Goal: Transaction & Acquisition: Purchase product/service

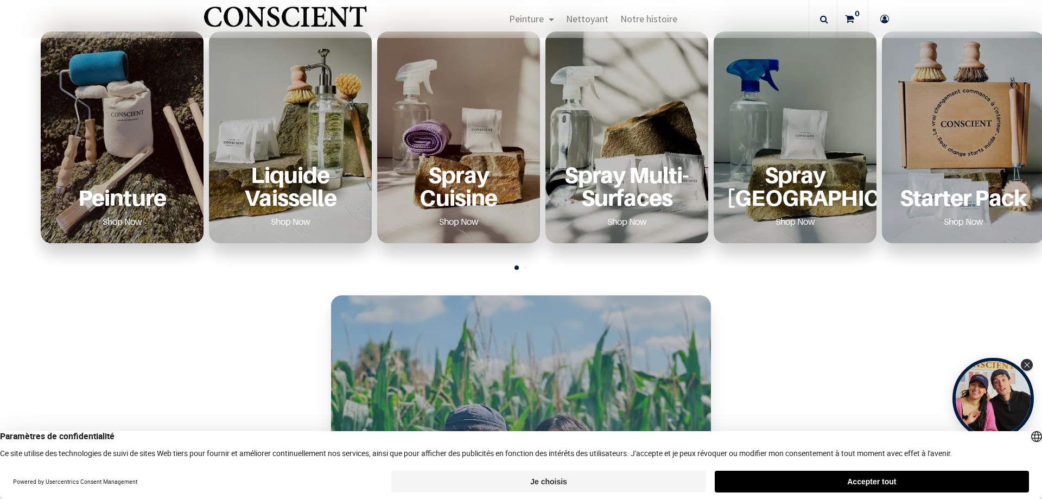
scroll to position [521, 0]
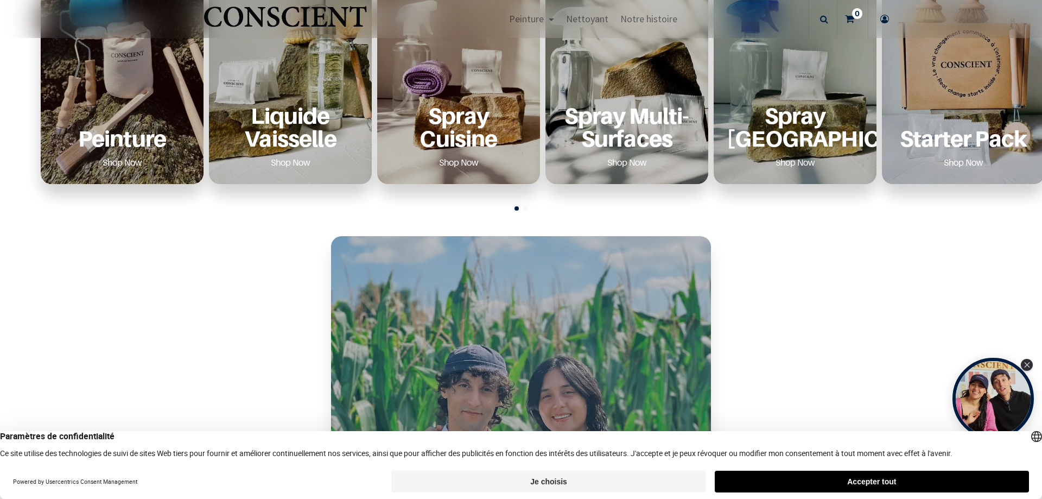
click at [144, 143] on p "Peinture" at bounding box center [122, 138] width 137 height 22
click at [134, 163] on link "Shop Now" at bounding box center [123, 162] width 66 height 17
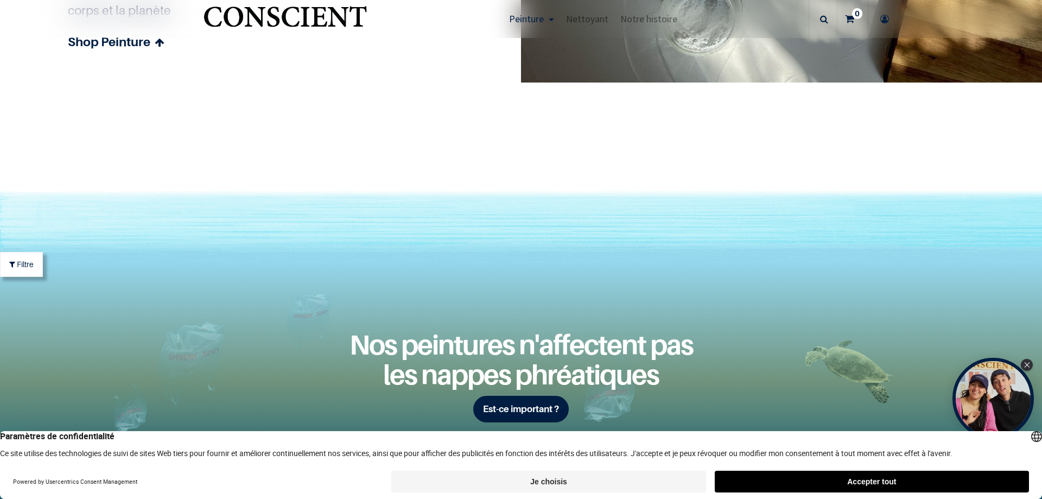
scroll to position [3306, 0]
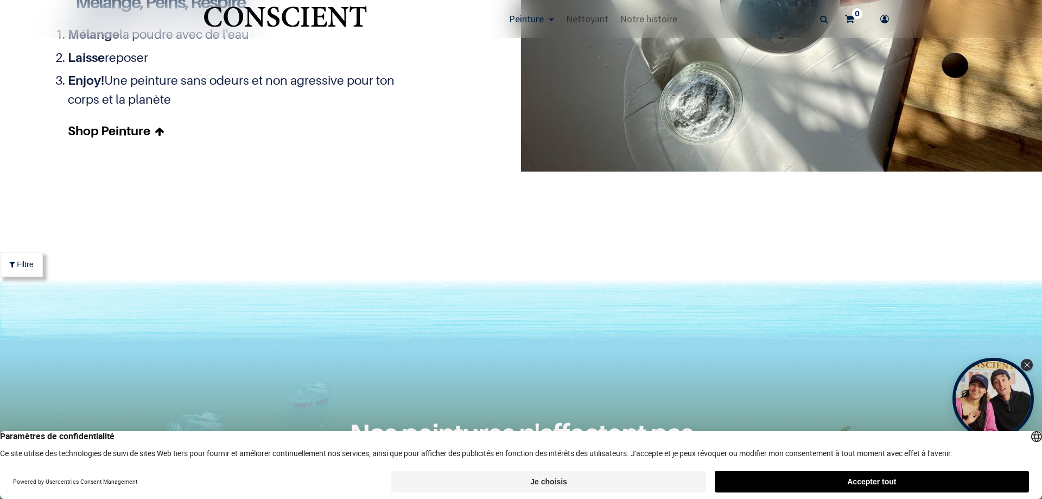
click at [130, 139] on link "Shop Peinture" at bounding box center [241, 131] width 347 height 19
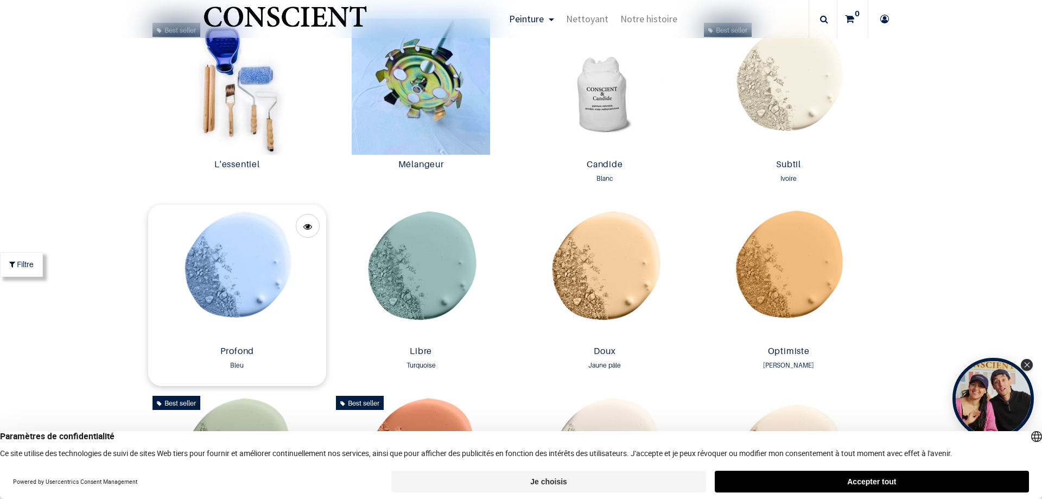
scroll to position [634, 0]
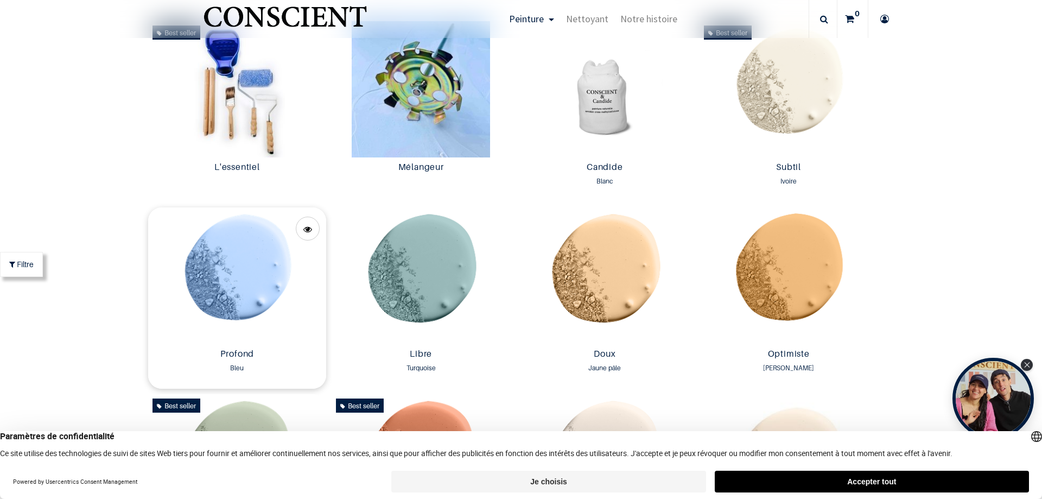
click at [275, 275] on img at bounding box center [237, 275] width 179 height 136
